Goal: Complete application form

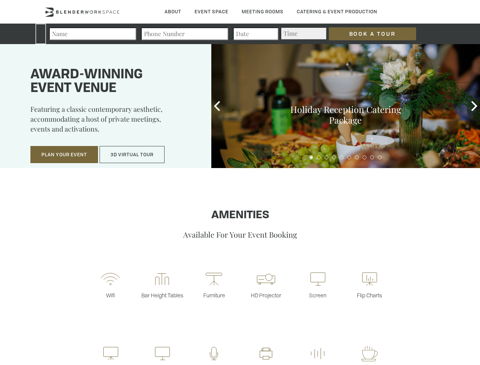
click at [373, 34] on input "Book a Tour" at bounding box center [372, 33] width 87 height 13
click at [64, 155] on button "Plan Your Event" at bounding box center [64, 154] width 68 height 17
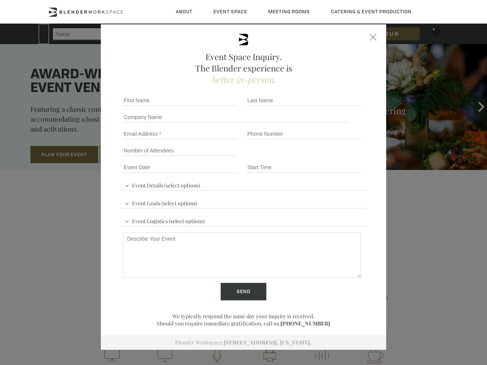
click at [132, 155] on input "Number of Attendees" at bounding box center [180, 150] width 115 height 11
click at [217, 106] on div "First name *" at bounding box center [182, 100] width 124 height 17
click at [475, 106] on div "Event Space Inquiry. The Blender experience is better in-person. Event Details …" at bounding box center [243, 182] width 487 height 365
click at [312, 157] on fieldset "Number of Attendees Budget Range" at bounding box center [243, 150] width 247 height 17
click at [319, 157] on fieldset "Number of Attendees Budget Range" at bounding box center [243, 150] width 247 height 17
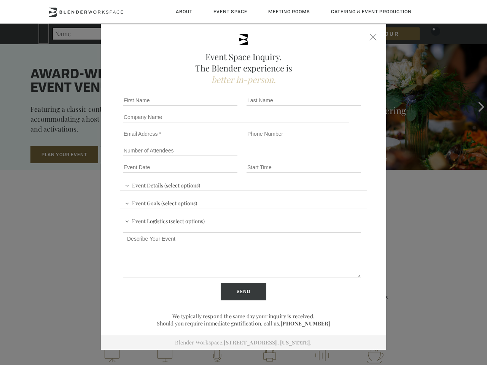
click at [327, 157] on fieldset "Number of Attendees Budget Range" at bounding box center [243, 150] width 247 height 17
click at [334, 157] on fieldset "Number of Attendees Budget Range" at bounding box center [243, 150] width 247 height 17
click at [342, 157] on fieldset "Number of Attendees Budget Range" at bounding box center [243, 150] width 247 height 17
